Goal: Task Accomplishment & Management: Complete application form

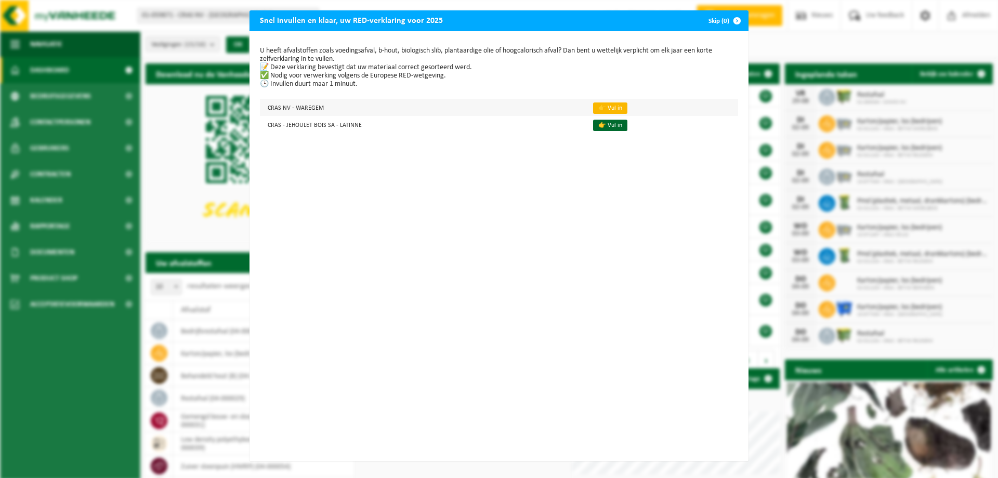
click at [605, 108] on link "👉 Vul in" at bounding box center [610, 107] width 34 height 11
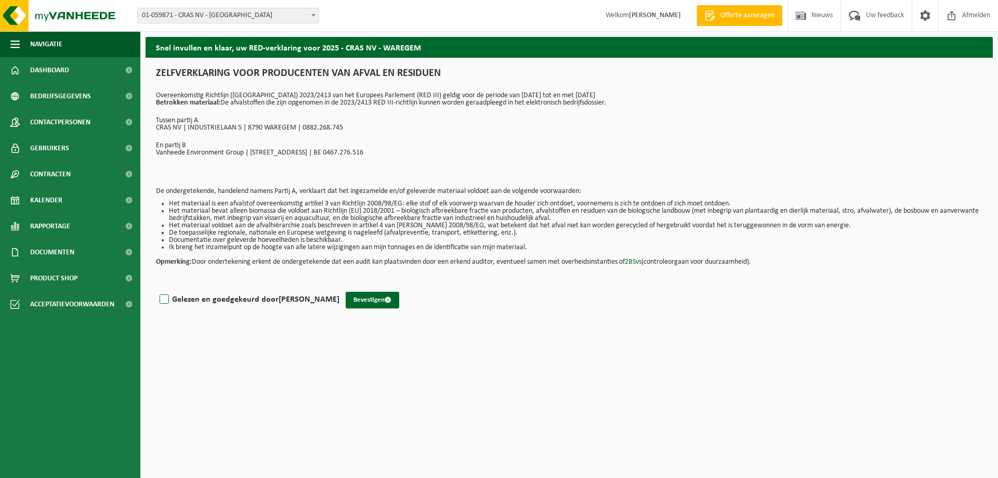
click at [160, 301] on label "Gelezen en goedgekeurd door HANS VIAENE" at bounding box center [249, 300] width 182 height 16
click at [340, 287] on input "Gelezen en goedgekeurd door HANS VIAENE" at bounding box center [340, 286] width 1 height 1
checkbox input "true"
click at [347, 311] on div "Gelezen en goedgekeurd door HANS VIAENE Bevestigen" at bounding box center [570, 300] width 848 height 48
click at [347, 301] on button "Bevestigen" at bounding box center [373, 300] width 54 height 17
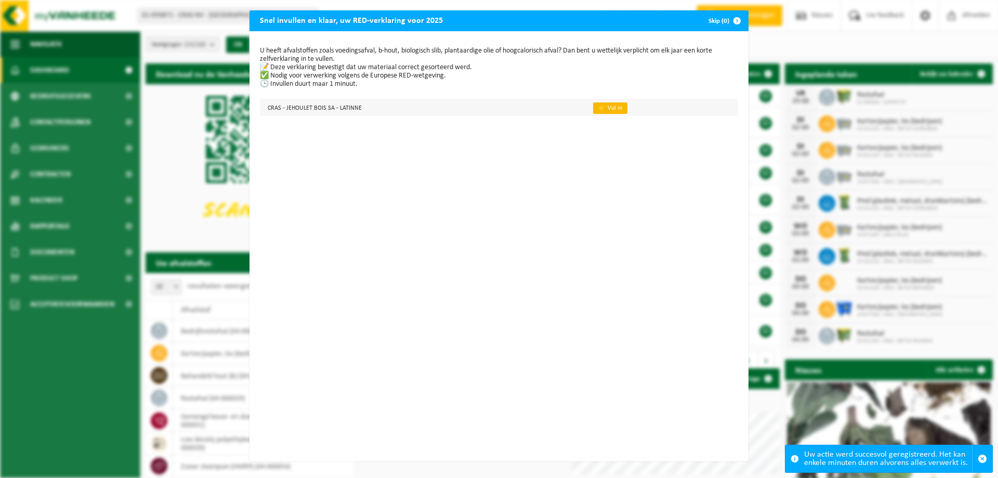
click at [606, 108] on link "👉 Vul in" at bounding box center [610, 107] width 34 height 11
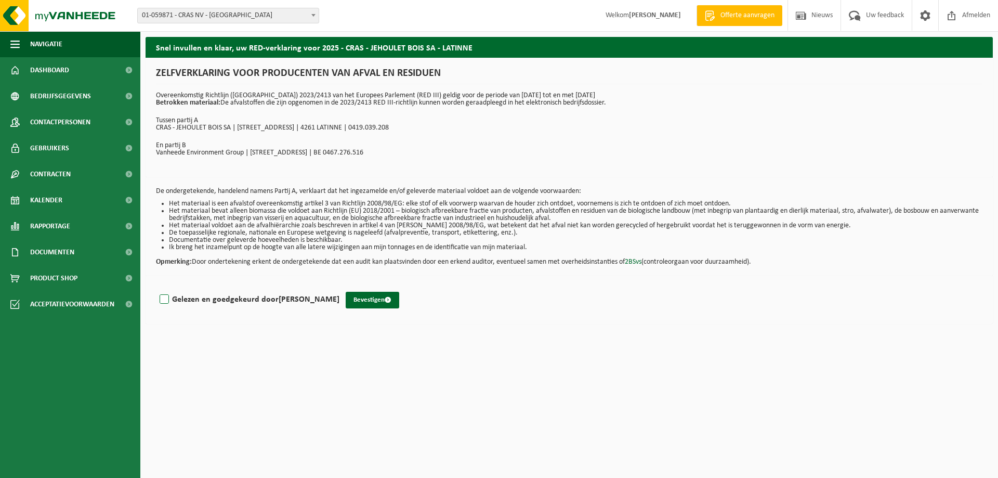
click at [167, 300] on label "Gelezen en goedgekeurd door HANS VIAENE" at bounding box center [249, 300] width 182 height 16
click at [340, 287] on input "Gelezen en goedgekeurd door HANS VIAENE" at bounding box center [340, 286] width 1 height 1
checkbox input "true"
click at [349, 297] on button "Bevestigen" at bounding box center [373, 300] width 54 height 17
